Goal: Communication & Community: Share content

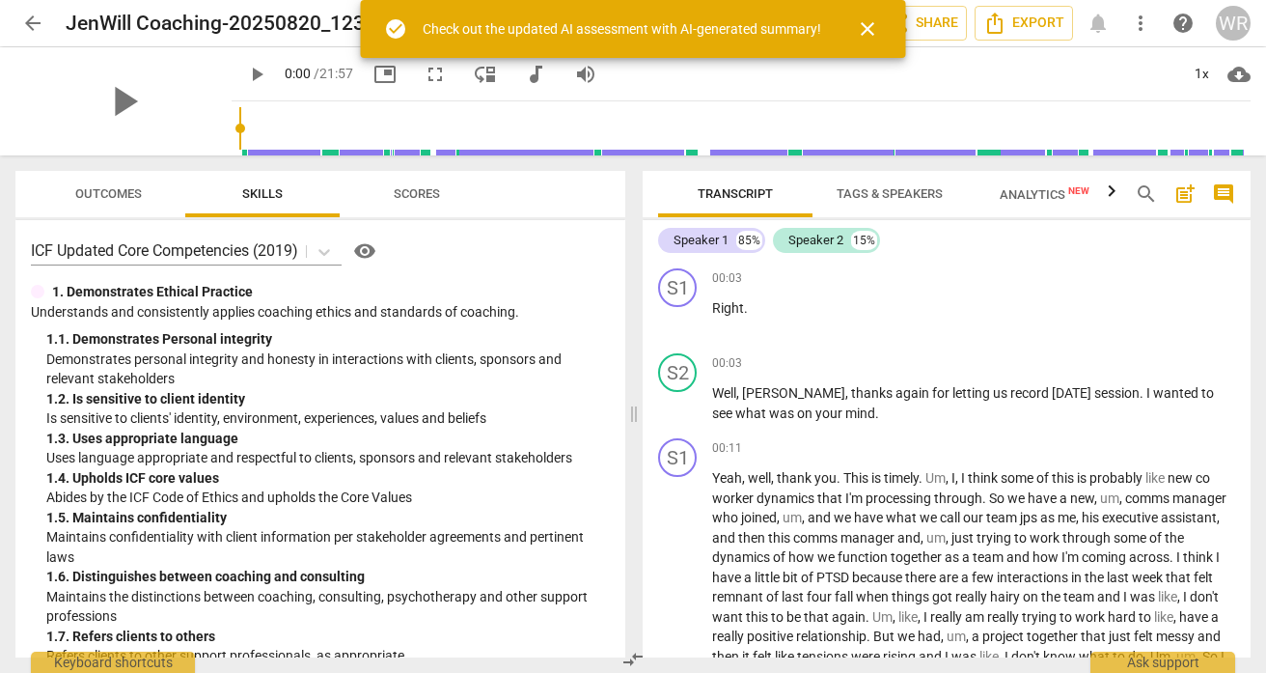
click at [36, 21] on span "arrow_back" at bounding box center [32, 23] width 23 height 23
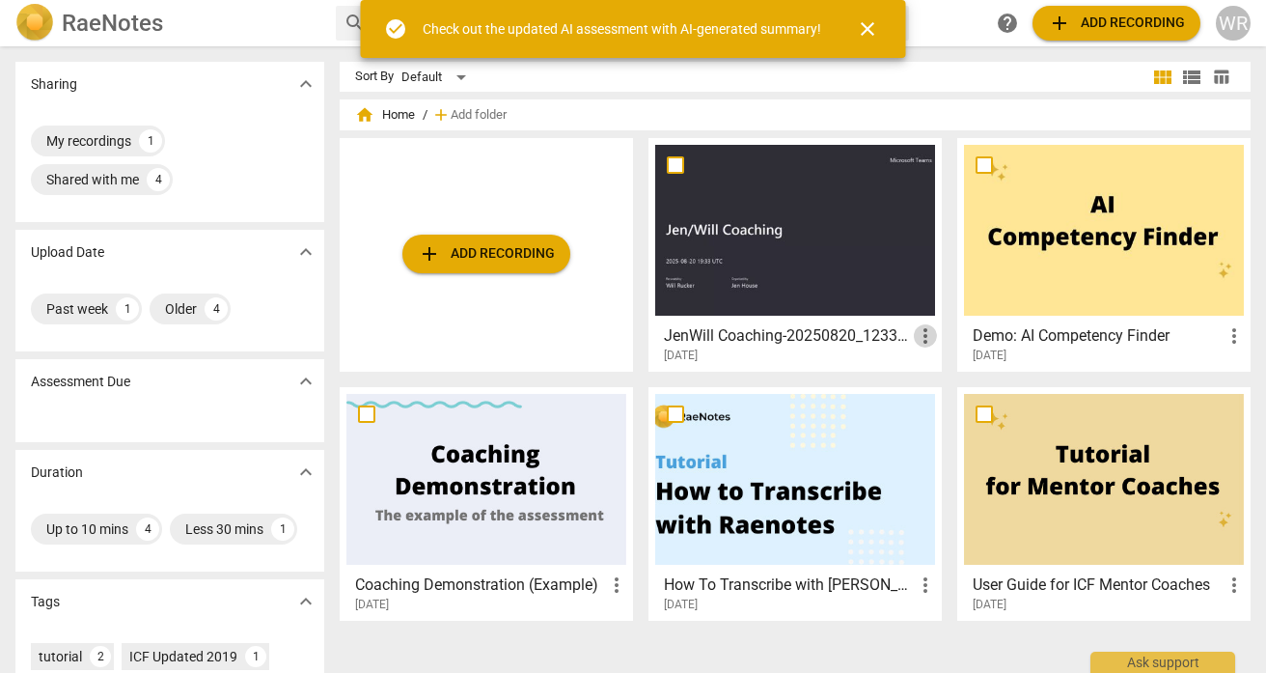
click at [919, 343] on span "more_vert" at bounding box center [925, 335] width 23 height 23
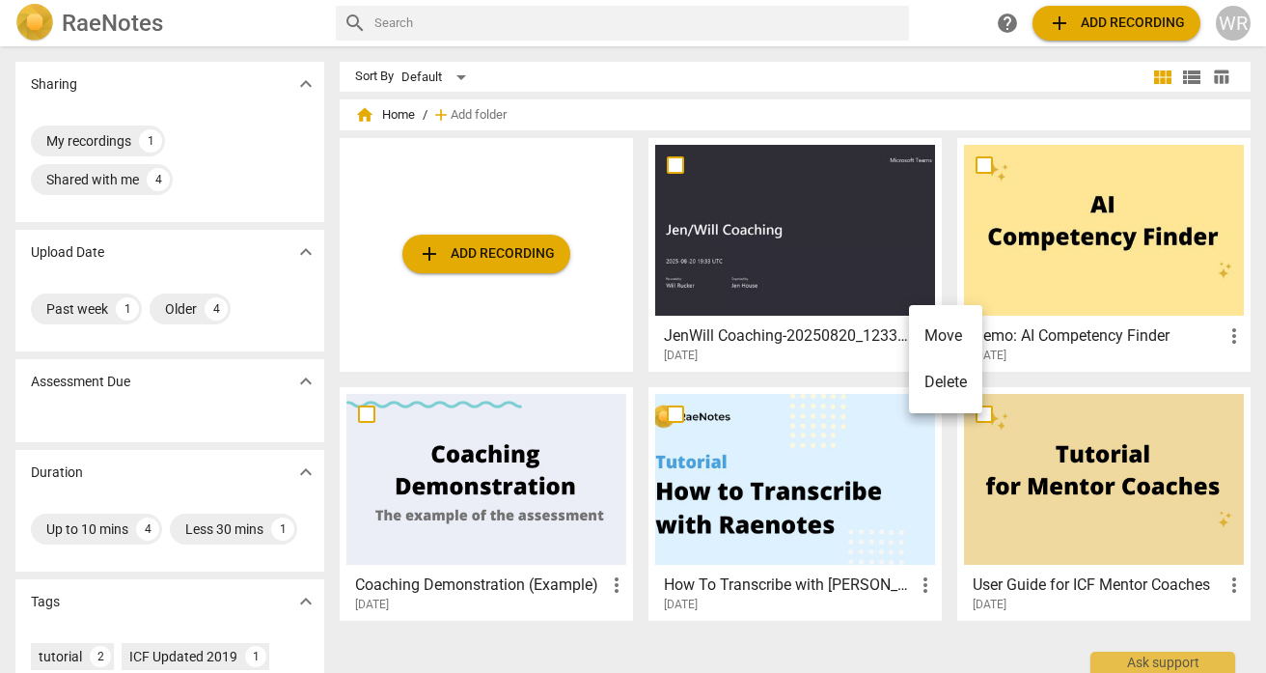
click at [996, 109] on div at bounding box center [633, 336] width 1266 height 673
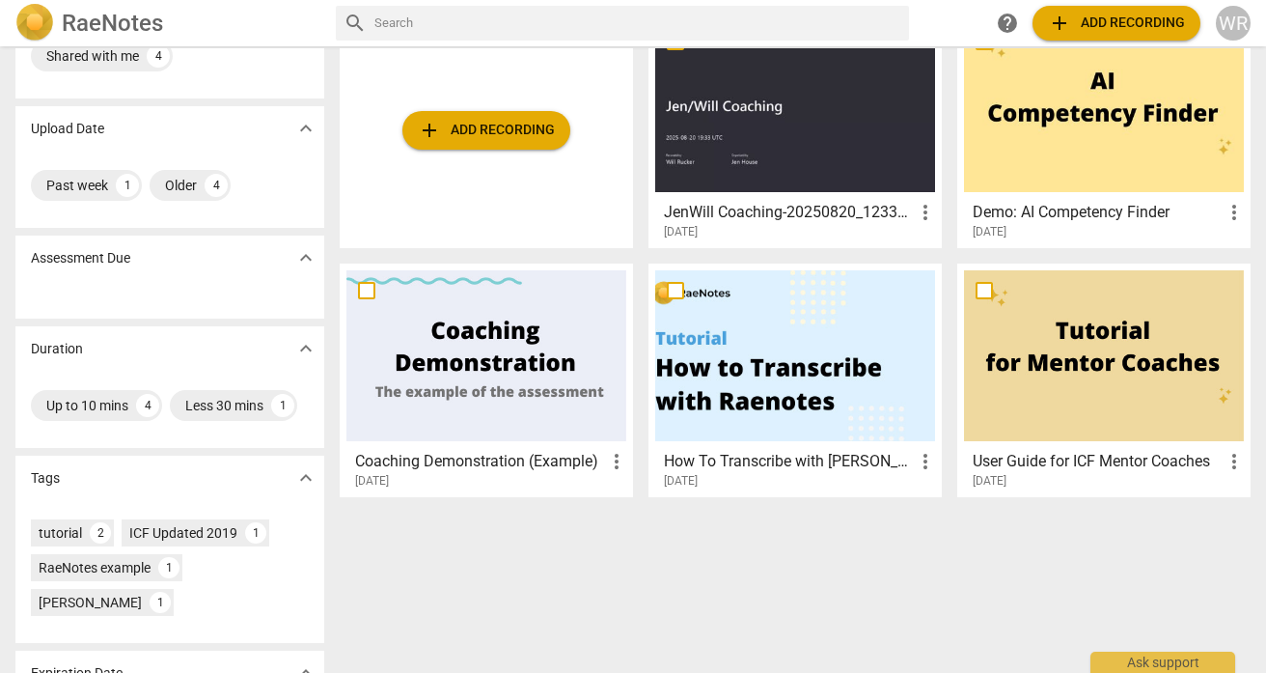
scroll to position [125, 0]
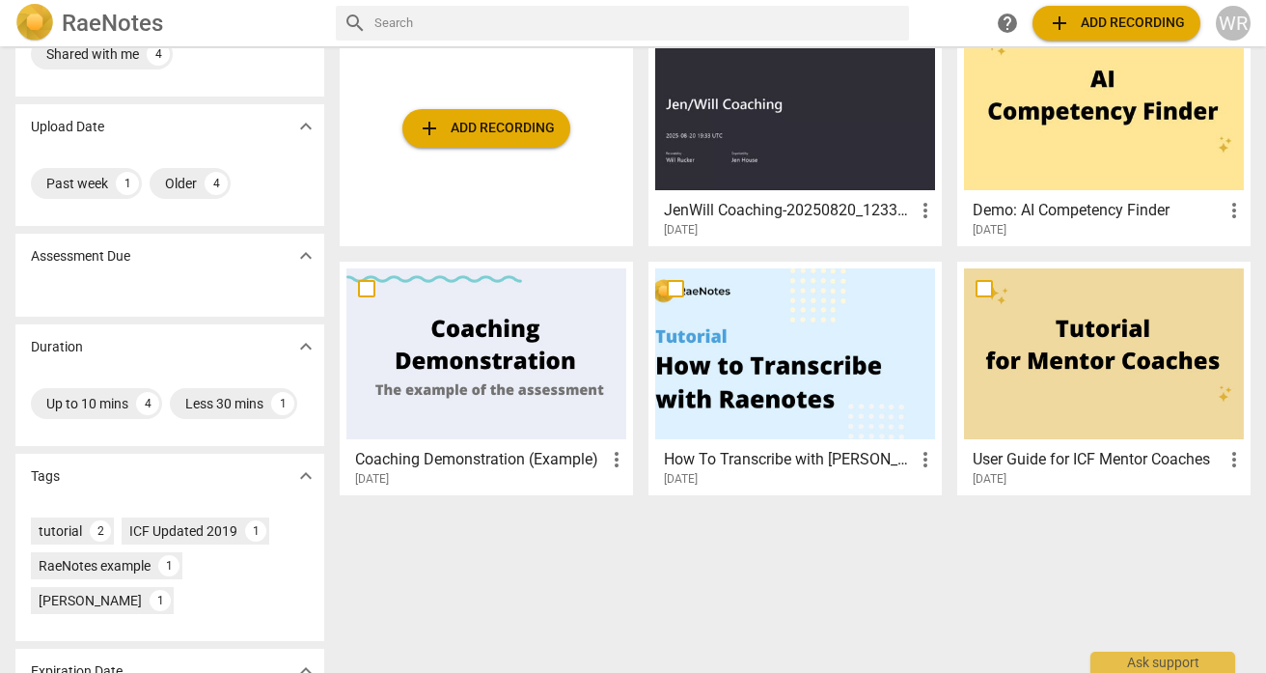
click at [809, 161] on div at bounding box center [795, 104] width 280 height 171
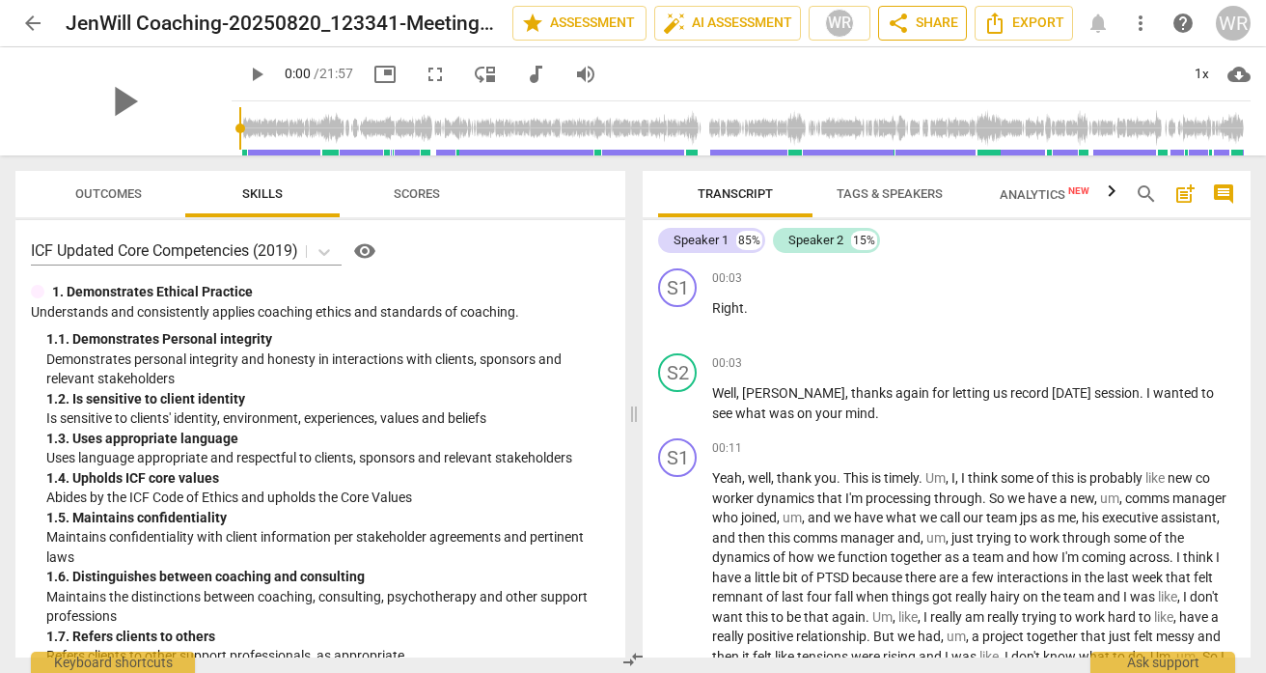
click at [906, 33] on span "share" at bounding box center [898, 23] width 23 height 23
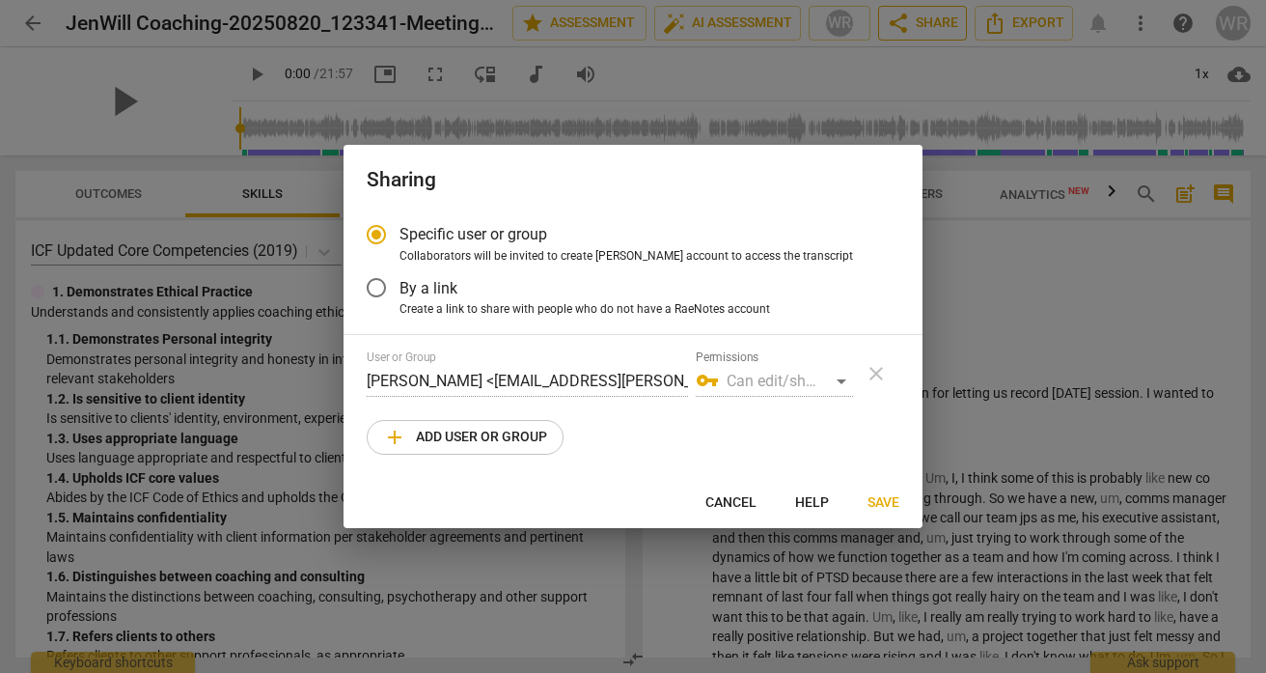
radio input "false"
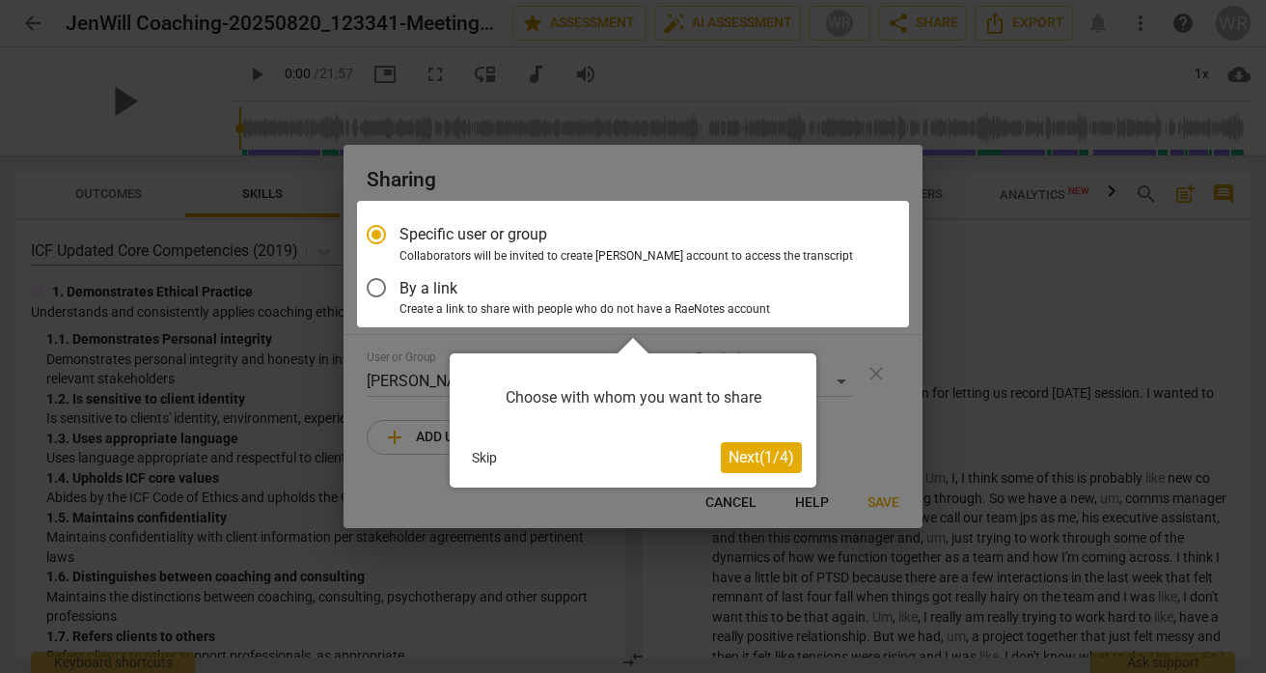
click at [732, 456] on span "Next ( 1 / 4 )" at bounding box center [762, 457] width 66 height 18
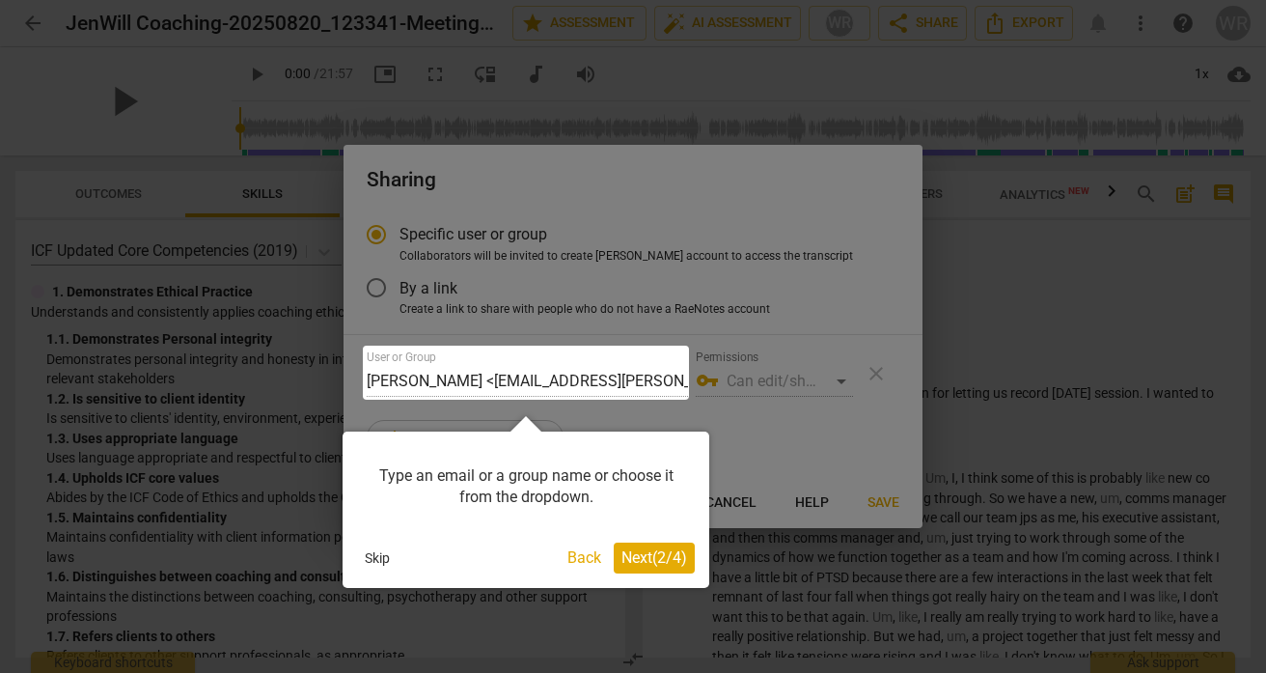
click at [655, 558] on span "Next ( 2 / 4 )" at bounding box center [654, 557] width 66 height 18
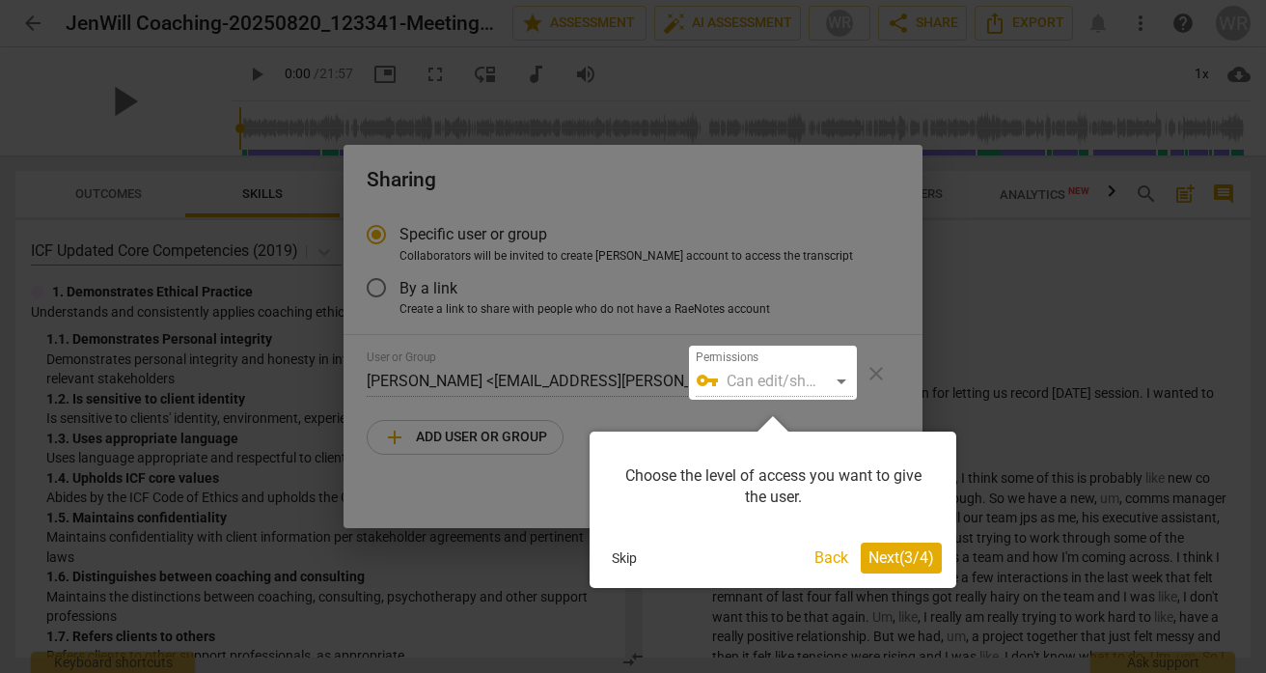
click at [387, 297] on div at bounding box center [633, 336] width 1266 height 673
click at [630, 556] on button "Skip" at bounding box center [624, 557] width 41 height 29
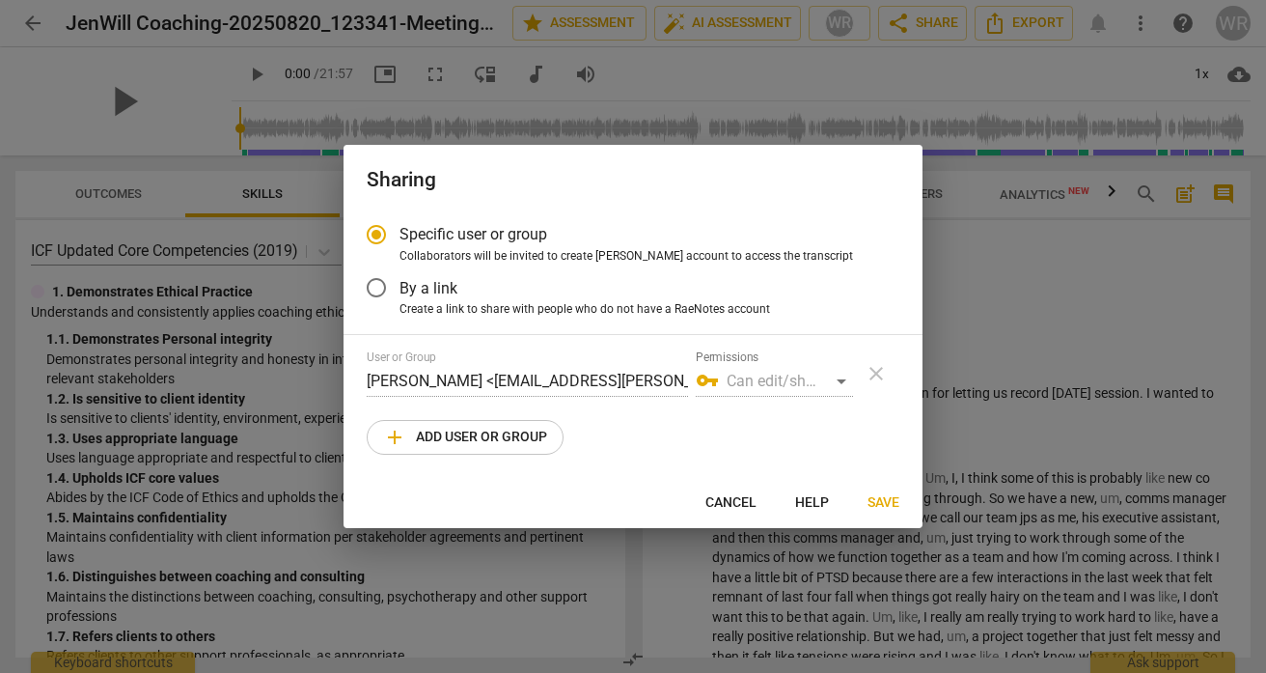
click at [382, 290] on input "By a link" at bounding box center [376, 287] width 46 height 46
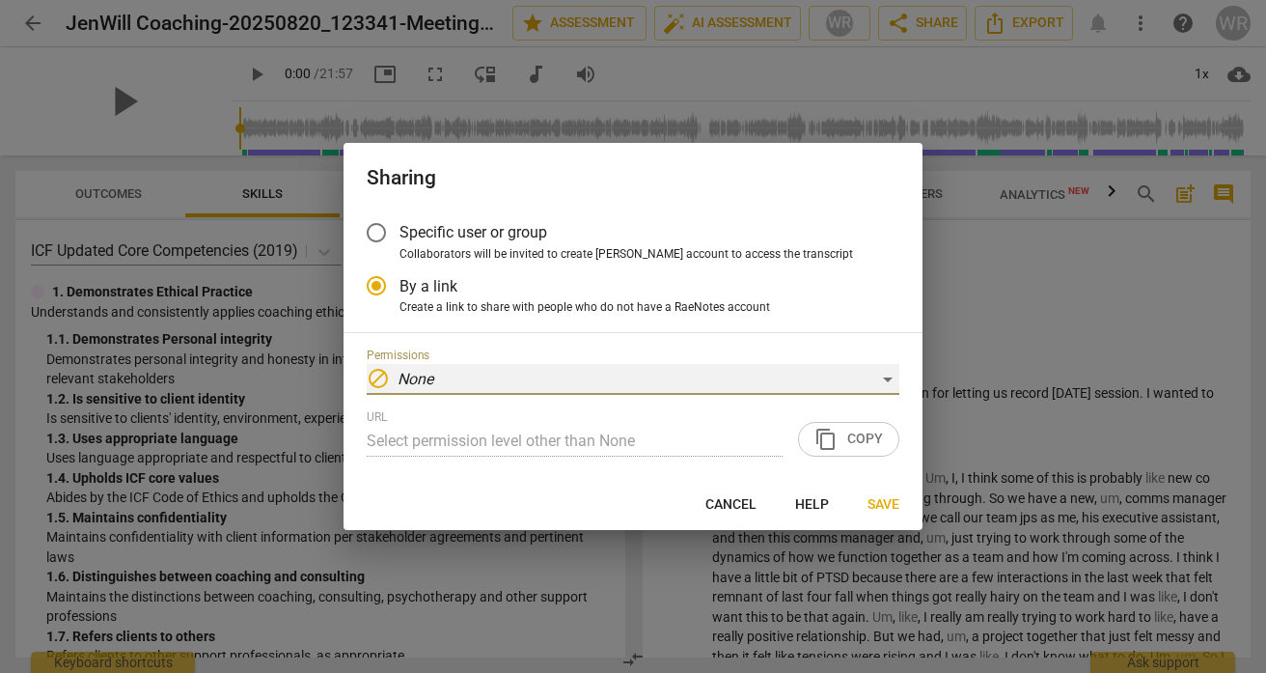
click at [558, 388] on div "block None" at bounding box center [633, 379] width 533 height 31
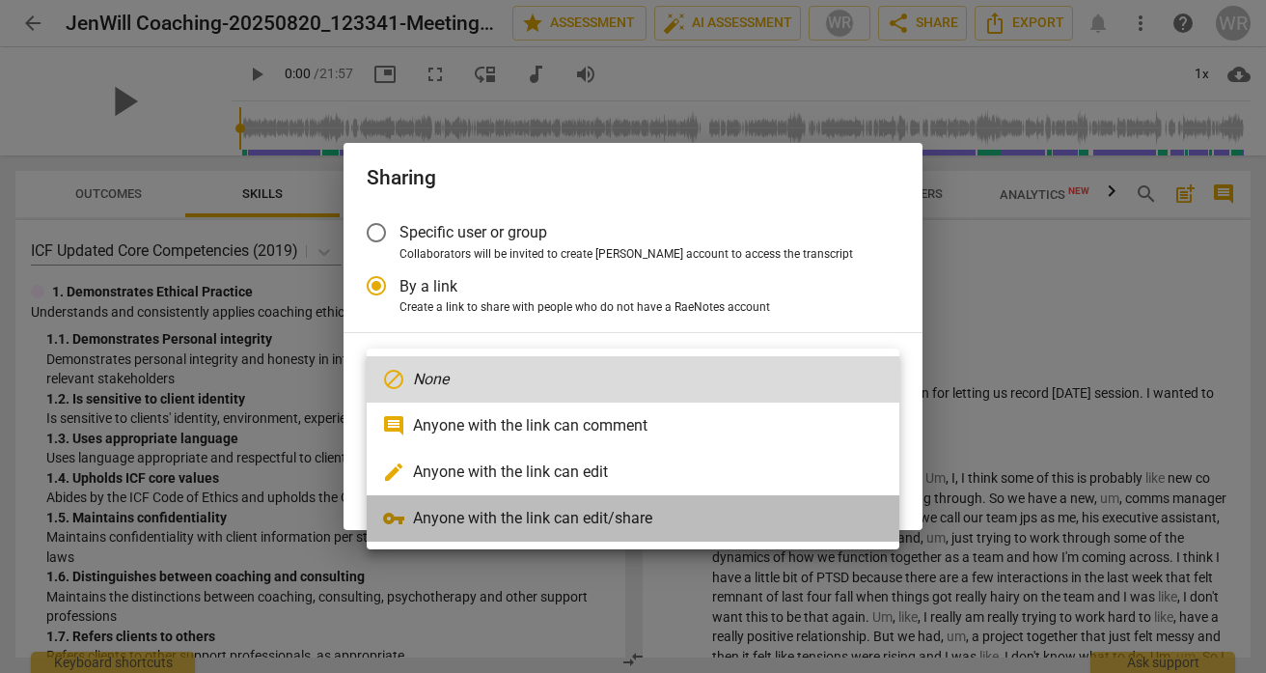
click at [543, 525] on li "vpn_key Anyone with the link can edit/share" at bounding box center [633, 518] width 533 height 46
radio input "false"
type input "[URL][DOMAIN_NAME]"
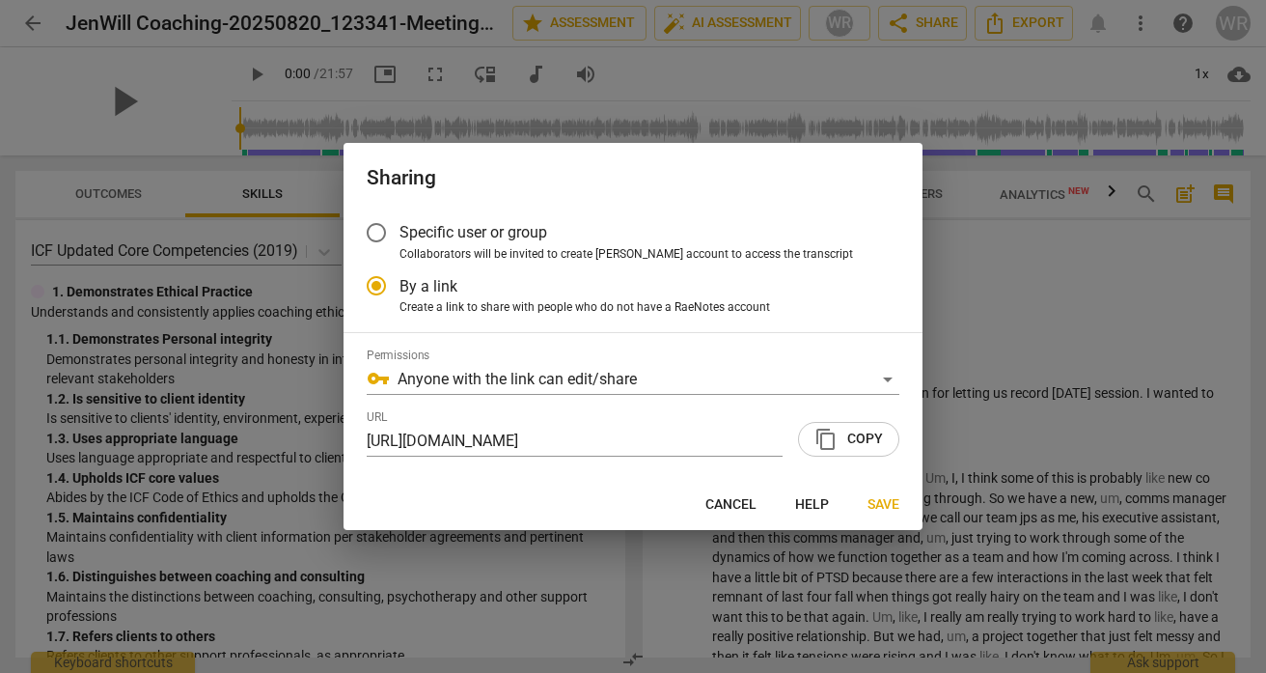
drag, startPoint x: 833, startPoint y: 442, endPoint x: 871, endPoint y: 479, distance: 53.2
click at [871, 479] on div "Specific user or group Collaborators will be invited to create RaeNotes account…" at bounding box center [633, 344] width 579 height 270
drag, startPoint x: 881, startPoint y: 503, endPoint x: 876, endPoint y: 459, distance: 43.7
click at [876, 460] on div "Sharing Specific user or group Collaborators will be invited to create RaeNotes…" at bounding box center [633, 336] width 579 height 387
click at [868, 428] on span "content_copy Copy" at bounding box center [848, 438] width 69 height 23
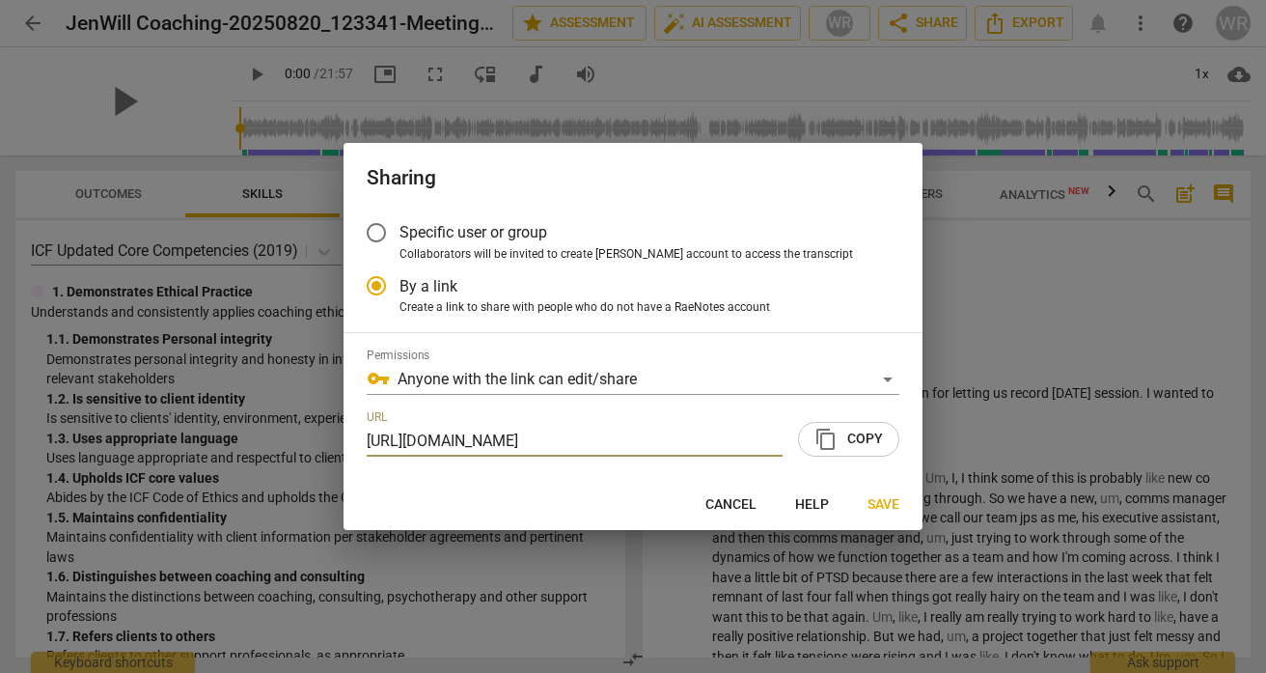
click at [881, 501] on span "Save" at bounding box center [884, 504] width 32 height 19
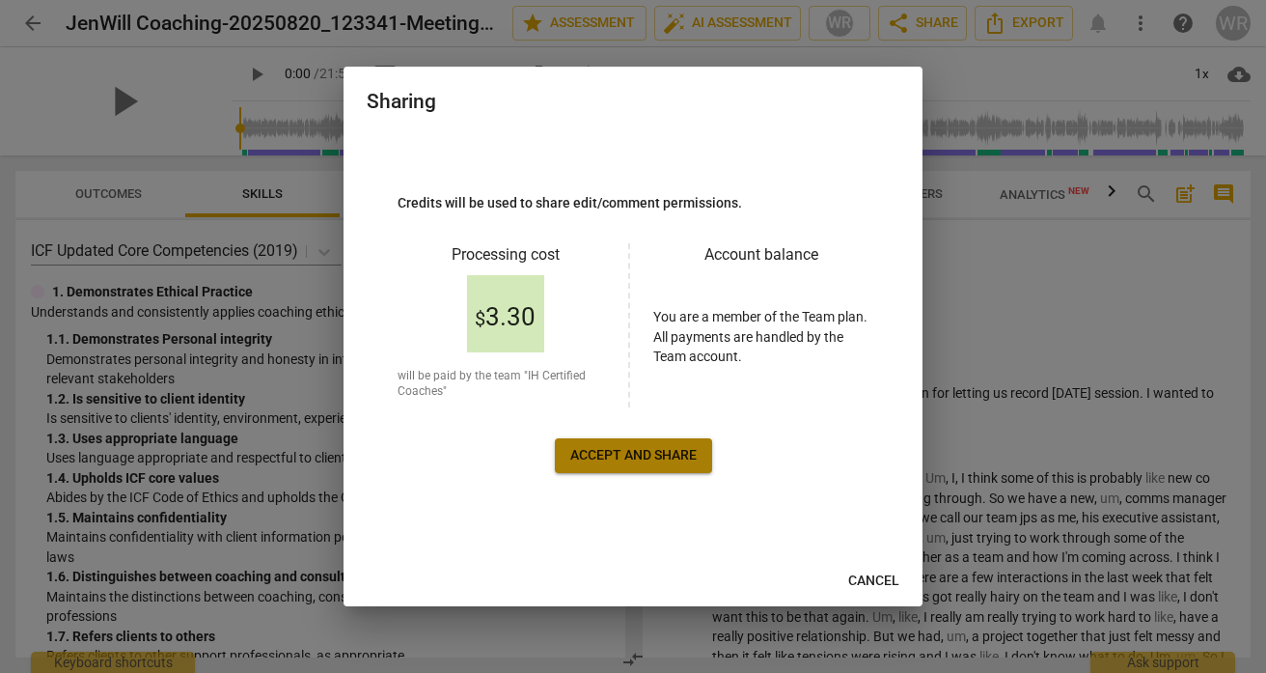
click at [677, 465] on button "Accept and share" at bounding box center [633, 455] width 157 height 35
